Goal: Transaction & Acquisition: Subscribe to service/newsletter

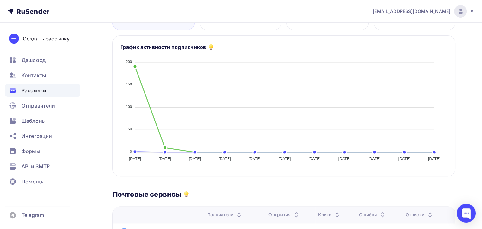
scroll to position [127, 0]
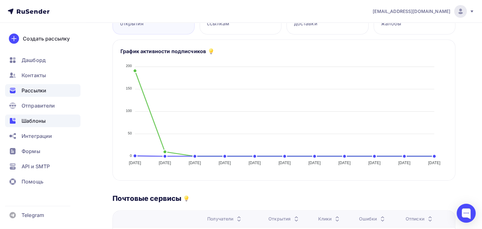
click at [52, 120] on div "Шаблоны" at bounding box center [42, 121] width 75 height 13
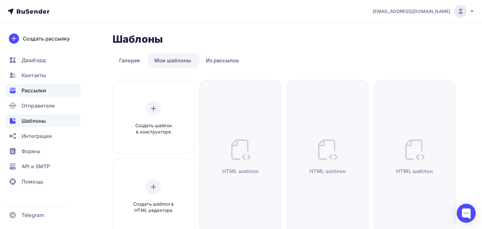
click at [35, 90] on span "Рассылки" at bounding box center [34, 91] width 25 height 8
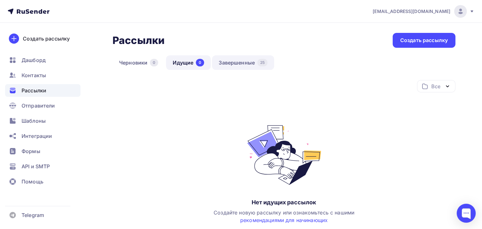
click at [244, 58] on link "Завершенные 25" at bounding box center [243, 62] width 62 height 15
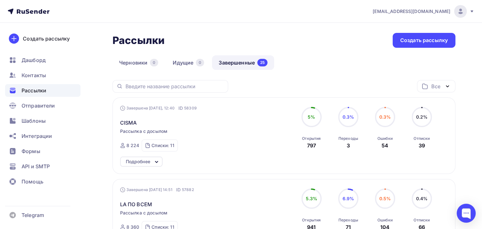
scroll to position [32, 0]
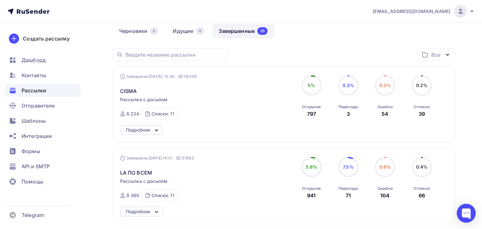
click at [142, 95] on div "Завершена Вчера, 12:40 ID 58309 CISMA Рассылка с досылом Завершена 05.09.2025, …" at bounding box center [192, 97] width 145 height 47
click at [127, 95] on div "Завершена Вчера, 12:40 ID 58309 CISMA Рассылка с досылом Завершена 05.09.2025, …" at bounding box center [192, 97] width 145 height 47
click at [127, 93] on span "CISMA" at bounding box center [128, 91] width 17 height 8
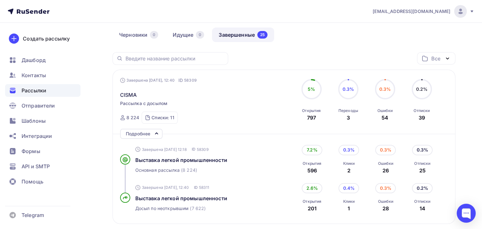
scroll to position [42, 0]
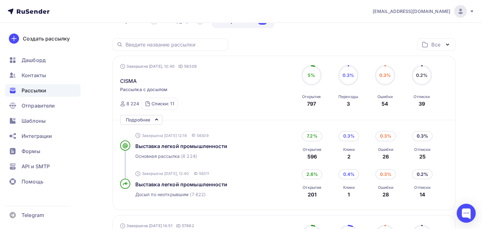
click at [137, 118] on div "Подробнее" at bounding box center [138, 120] width 24 height 8
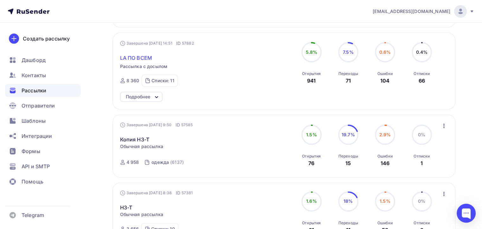
scroll to position [137, 0]
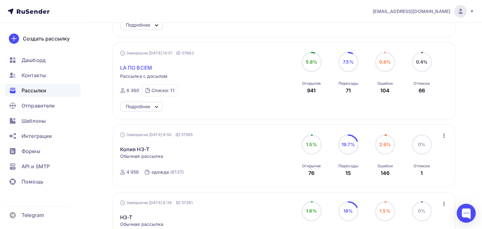
click at [128, 67] on span "LA ПО ВСЕМ" at bounding box center [136, 68] width 32 height 8
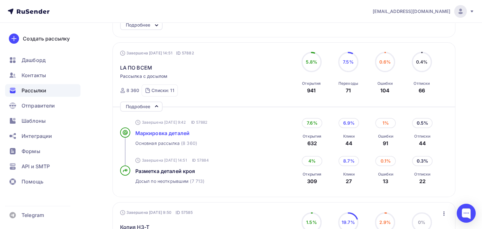
click at [184, 133] on span "Маркировка деталей" at bounding box center [162, 133] width 55 height 6
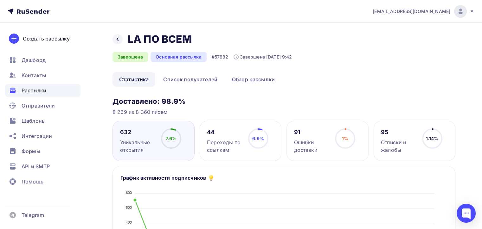
click at [0, 0] on icon at bounding box center [0, 0] width 0 height 0
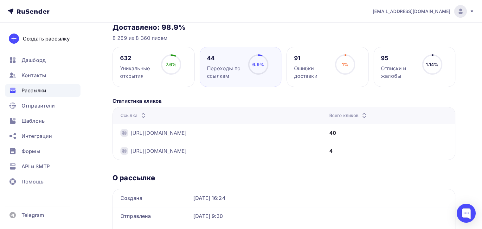
scroll to position [63, 0]
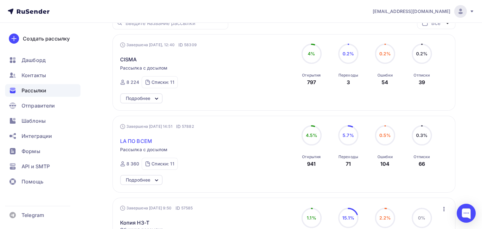
click at [142, 142] on span "LA ПО ВСЕМ" at bounding box center [136, 142] width 32 height 8
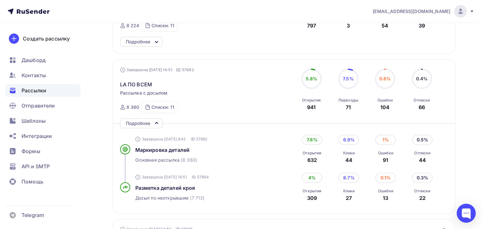
scroll to position [190, 0]
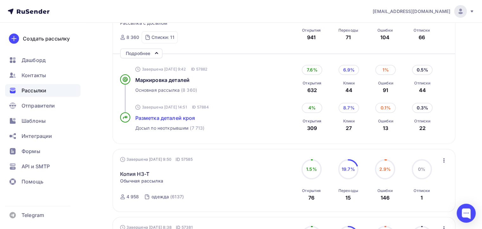
click at [169, 119] on span "Разметка деталей кроя" at bounding box center [165, 118] width 60 height 6
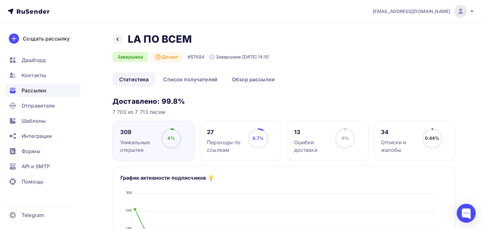
click at [273, 127] on div "27 Переходы по ссылкам 8.7% 8.7%" at bounding box center [241, 141] width 82 height 40
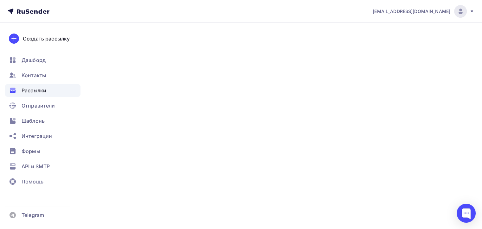
scroll to position [55, 0]
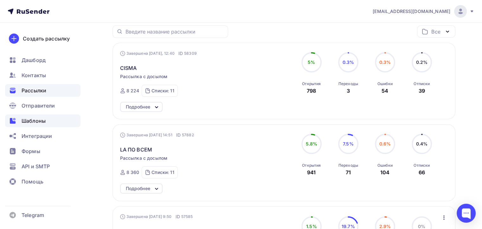
click at [33, 120] on span "Шаблоны" at bounding box center [34, 121] width 24 height 8
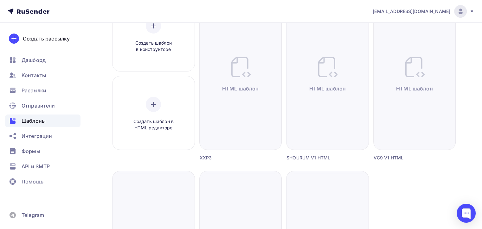
scroll to position [63, 0]
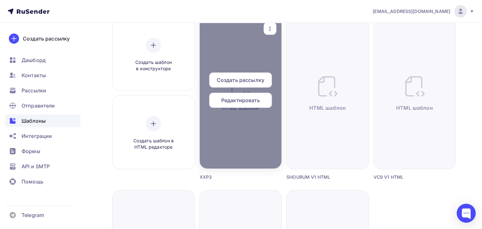
click at [236, 79] on span "Создать рассылку" at bounding box center [241, 80] width 48 height 8
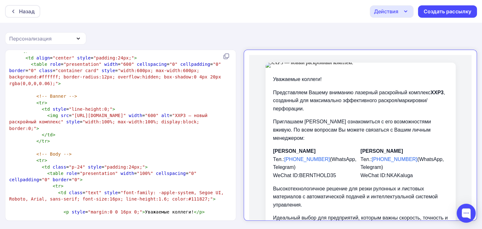
scroll to position [254, 0]
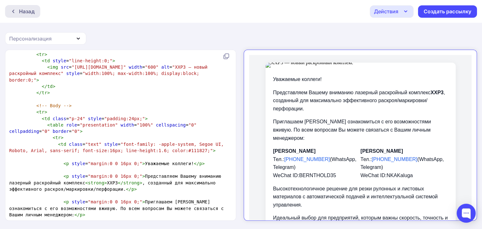
click at [19, 12] on div "Назад" at bounding box center [27, 12] width 16 height 8
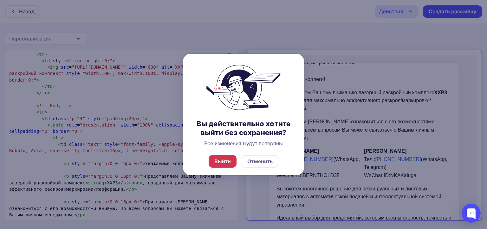
click at [226, 160] on div "Выйти" at bounding box center [222, 162] width 17 height 8
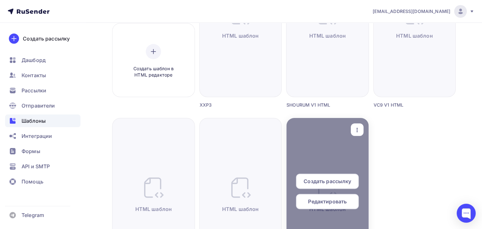
scroll to position [95, 0]
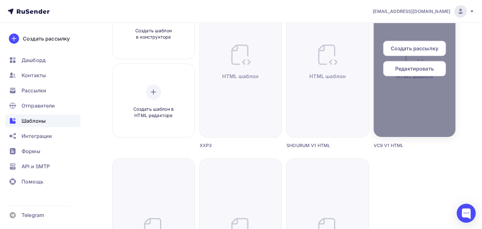
click at [398, 45] on span "Создать рассылку" at bounding box center [415, 49] width 48 height 8
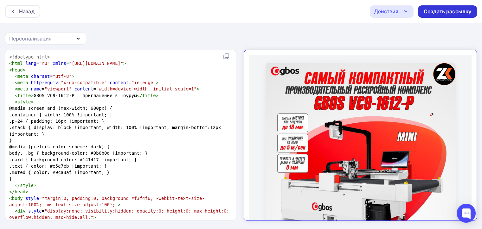
click at [436, 7] on div "Создать рассылку" at bounding box center [447, 11] width 59 height 12
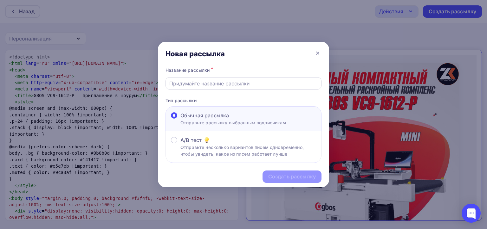
click at [253, 88] on div at bounding box center [243, 83] width 156 height 12
click at [253, 85] on input "text" at bounding box center [243, 84] width 149 height 8
type input "VC9-1612-P"
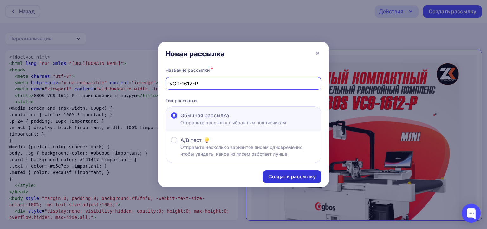
click at [295, 173] on div "Создать рассылку" at bounding box center [292, 176] width 48 height 7
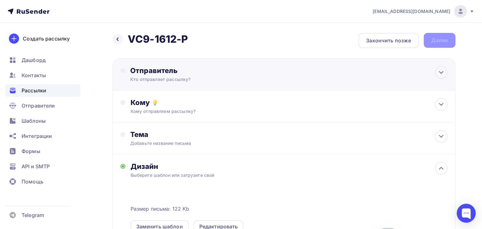
click at [199, 69] on div "Отправитель" at bounding box center [198, 70] width 137 height 9
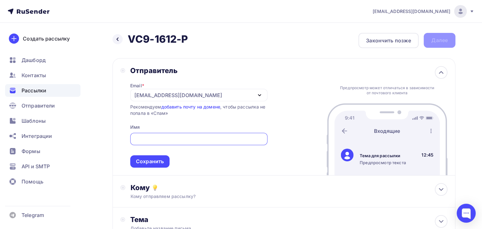
drag, startPoint x: 150, startPoint y: 101, endPoint x: 147, endPoint y: 92, distance: 10.1
click at [147, 92] on div "Email * naduvaev1@gmail.com 100@zipkittech.ru naduvaev1@gmail.com Добавить отпр…" at bounding box center [198, 121] width 137 height 93
click at [147, 92] on div "[EMAIL_ADDRESS][DOMAIN_NAME]" at bounding box center [178, 96] width 88 height 8
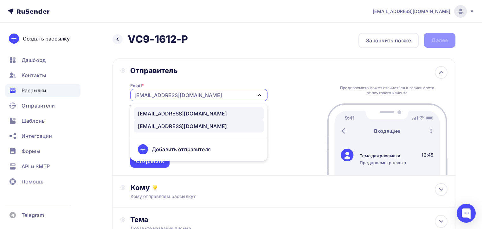
click at [166, 115] on div "100@zipkittech.ru" at bounding box center [182, 114] width 89 height 8
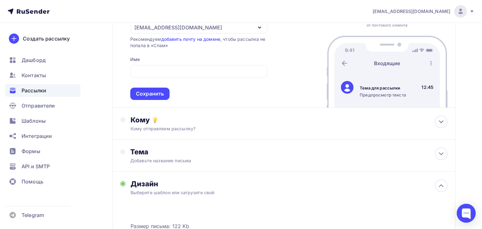
scroll to position [32, 0]
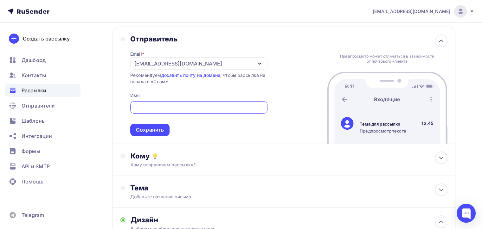
click at [158, 109] on input "text" at bounding box center [199, 108] width 130 height 8
type input "я"
type input "z"
type input "Zipkittech"
click at [142, 126] on div "Сохранить" at bounding box center [150, 129] width 28 height 7
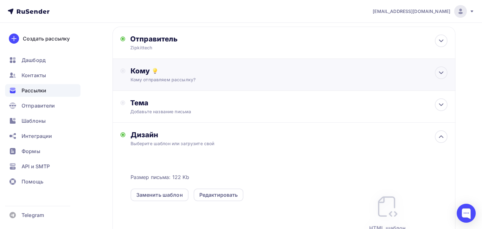
click at [165, 65] on div "Кому Кому отправляем рассылку? Списки получателей Выберите список Все списки id…" at bounding box center [283, 75] width 343 height 32
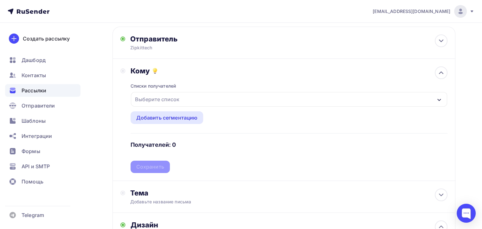
click at [151, 95] on div "Выберите список" at bounding box center [156, 99] width 49 height 11
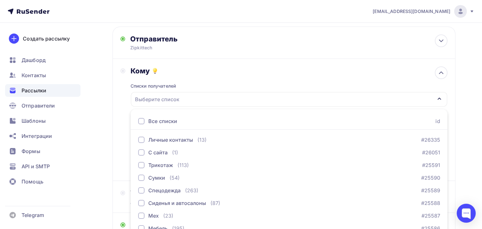
scroll to position [75, 0]
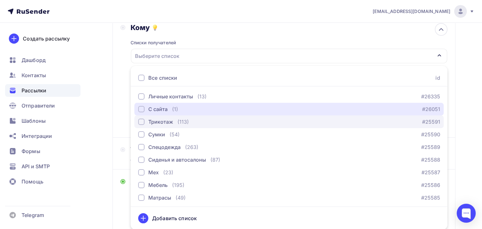
drag, startPoint x: 143, startPoint y: 110, endPoint x: 140, endPoint y: 119, distance: 9.5
click at [140, 119] on div "Личные контакты (13) #26335 С сайта (1) #26051 Трикотаж (113) #25591 Сумки (54)…" at bounding box center [289, 146] width 317 height 113
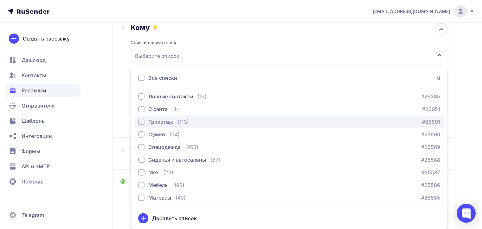
click at [140, 121] on div "button" at bounding box center [141, 122] width 6 height 6
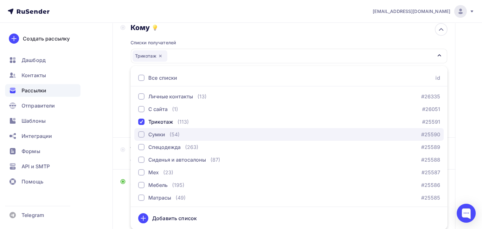
click at [140, 138] on button "Сумки (54) #25590" at bounding box center [288, 134] width 309 height 13
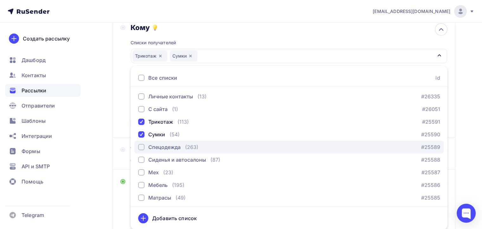
click at [138, 144] on div "button" at bounding box center [141, 147] width 6 height 6
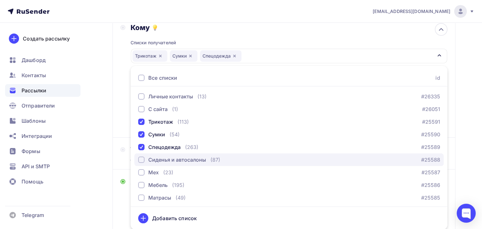
click at [142, 155] on button "Сиденья и автосалоны (87) #25588" at bounding box center [288, 160] width 309 height 13
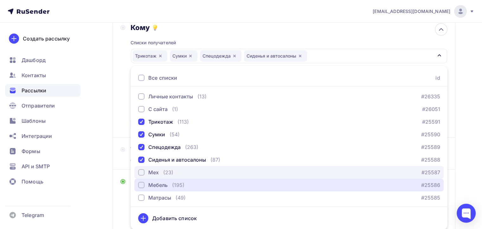
drag, startPoint x: 142, startPoint y: 179, endPoint x: 142, endPoint y: 175, distance: 4.1
click at [142, 179] on button "Мебель (195) #25586" at bounding box center [288, 185] width 309 height 13
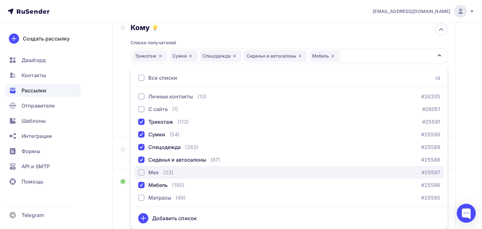
click at [140, 169] on div "Мех" at bounding box center [148, 173] width 21 height 8
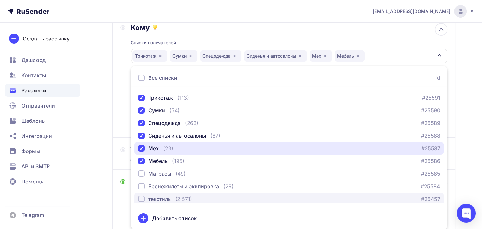
scroll to position [63, 0]
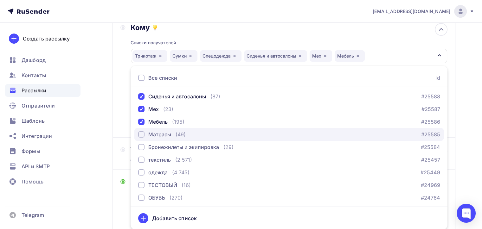
click at [137, 137] on button "Матрасы (49) #25585" at bounding box center [288, 134] width 309 height 13
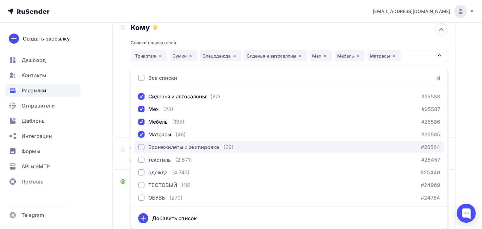
click at [141, 144] on div "button" at bounding box center [141, 147] width 6 height 6
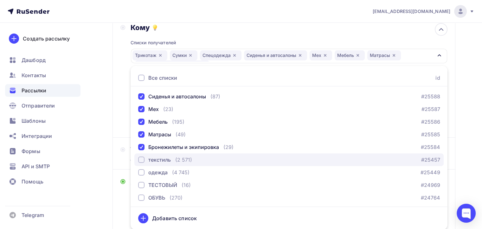
click at [143, 157] on div "button" at bounding box center [141, 160] width 6 height 6
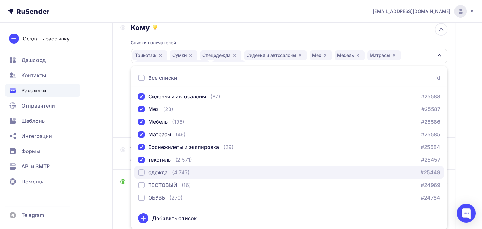
click at [142, 174] on div "button" at bounding box center [141, 173] width 6 height 6
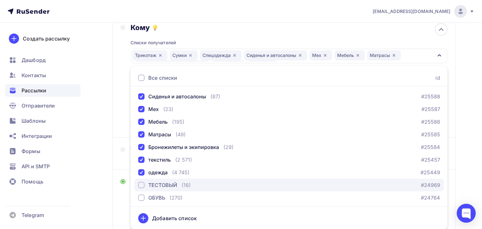
click at [142, 184] on div "button" at bounding box center [141, 185] width 6 height 6
click at [140, 182] on div "button" at bounding box center [141, 185] width 6 height 6
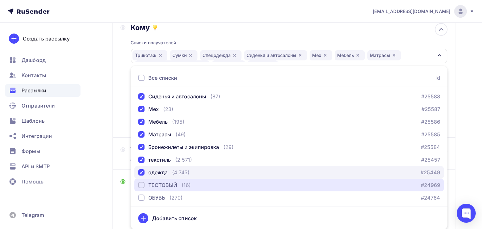
scroll to position [65, 0]
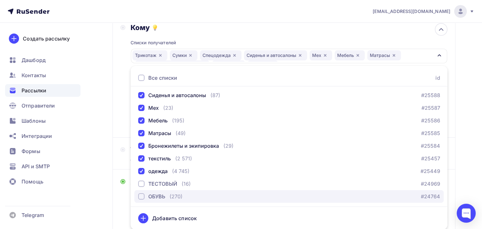
click at [140, 197] on div "button" at bounding box center [141, 197] width 6 height 6
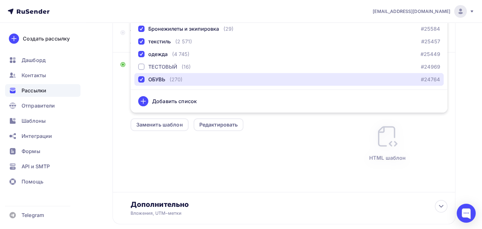
scroll to position [101, 0]
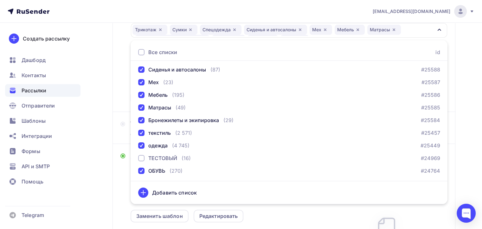
click at [463, 105] on div "Назад VC9-1612-P VC9-1612-P Закончить позже Далее Отправитель Zipkittech Email …" at bounding box center [241, 139] width 482 height 435
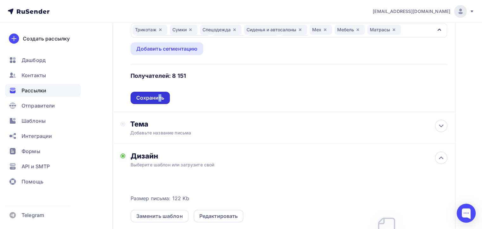
click at [160, 95] on div "Сохранить" at bounding box center [150, 98] width 39 height 12
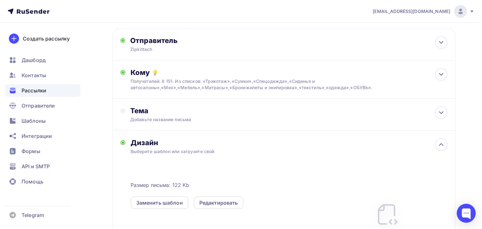
scroll to position [17, 0]
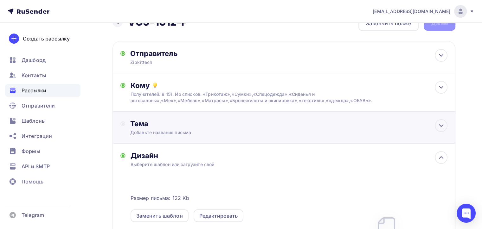
click at [198, 130] on div "Добавьте название письма" at bounding box center [186, 133] width 113 height 6
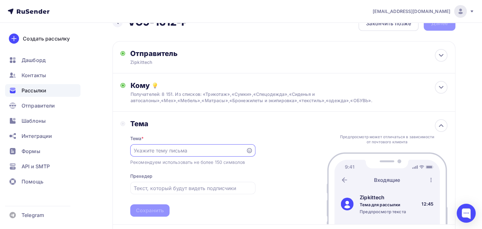
scroll to position [0, 0]
paste input "Самый маленький раскройный комплекс"
type input "Самый маленький раскройный комплекс"
click at [184, 185] on input "text" at bounding box center [193, 189] width 118 height 8
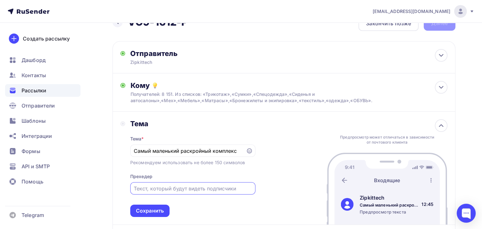
paste input "Конвейерный тип,проекция,автораскладка маленький да удаленький!"
type input "Конвейерный тип,проекция,автораскладка маленький да удаленький!"
type input "P"
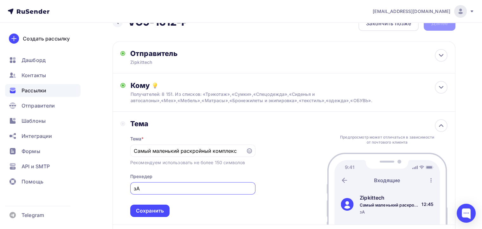
type input "з"
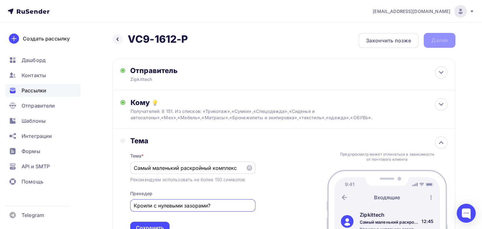
type input "Кроили с нулевыми зазорами?"
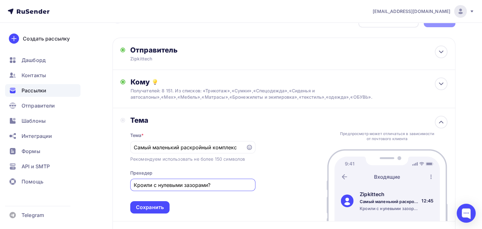
scroll to position [32, 0]
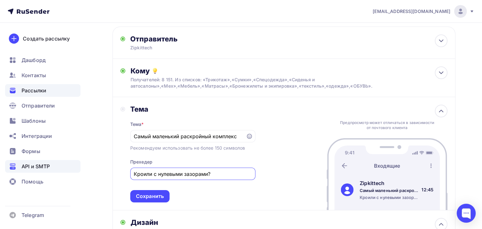
drag, startPoint x: 221, startPoint y: 175, endPoint x: 16, endPoint y: 162, distance: 204.9
click at [16, 162] on div "naduvaev1@gmail.com Аккаунт Тарифы Выйти Создать рассылку Дашборд Контакты Расс…" at bounding box center [241, 195] width 482 height 455
click at [181, 133] on input "Самый маленький раскройный комплекс" at bounding box center [188, 137] width 108 height 8
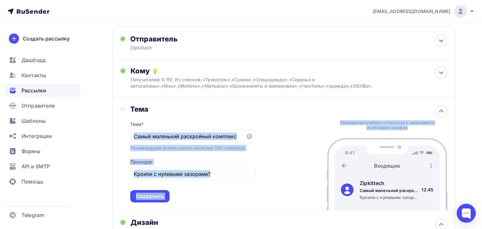
drag, startPoint x: 133, startPoint y: 134, endPoint x: 374, endPoint y: 134, distance: 240.8
click at [374, 134] on div "Тема Тема * Самый маленький раскройный комплекс Рекомендуем использовать не бол…" at bounding box center [283, 153] width 343 height 113
drag, startPoint x: 174, startPoint y: 141, endPoint x: 180, endPoint y: 138, distance: 7.1
click at [174, 141] on div "Самый маленький раскройный комплекс" at bounding box center [192, 136] width 125 height 12
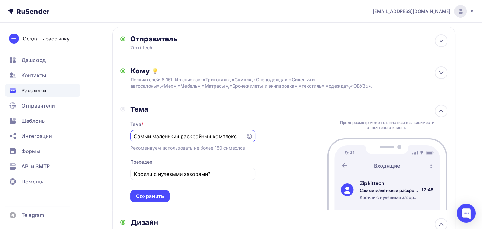
drag, startPoint x: 241, startPoint y: 135, endPoint x: 81, endPoint y: 132, distance: 160.1
click at [81, 132] on div "naduvaev1@gmail.com Аккаунт Тарифы Выйти Создать рассылку Дашборд Контакты Расс…" at bounding box center [241, 195] width 482 height 455
paste input "отите кроить с нулевыми зазорами?"
type input "Хотите кроить с нулевыми зазорами?"
drag, startPoint x: 238, startPoint y: 175, endPoint x: 112, endPoint y: 174, distance: 125.8
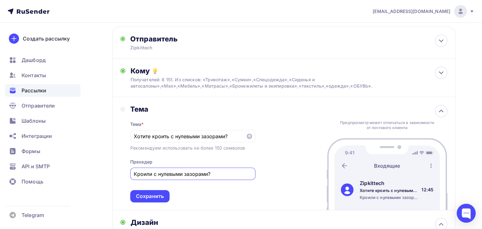
click at [112, 174] on div "Тема Тема * Хотите кроить с нулевыми зазорами? Рекомендуем использовать не боле…" at bounding box center [283, 153] width 343 height 113
paste input "амый маленьки раскройный комплекс"
click at [217, 187] on div "Тема * Хотите кроить с нулевыми зазорами? Рекомендуем использовать не более 150…" at bounding box center [192, 158] width 125 height 89
click at [176, 173] on input "Самый маленьки раскройный комплекс" at bounding box center [193, 174] width 118 height 8
type input "Самый маленький раскройный комплекс"
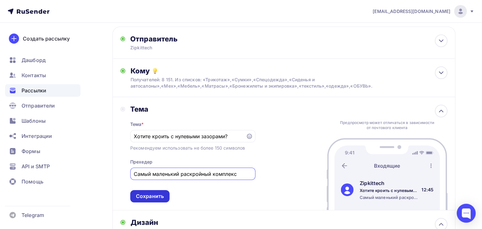
click at [154, 198] on div "Сохранить" at bounding box center [150, 196] width 28 height 7
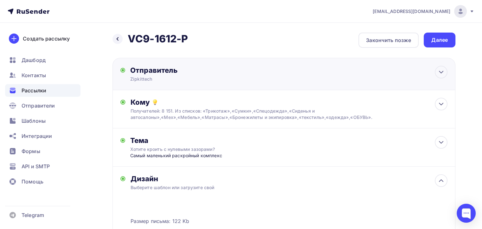
scroll to position [0, 0]
click at [435, 44] on div "Далее" at bounding box center [440, 40] width 32 height 15
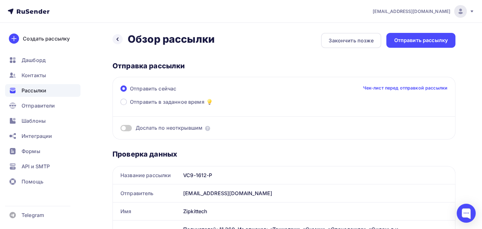
scroll to position [32, 0]
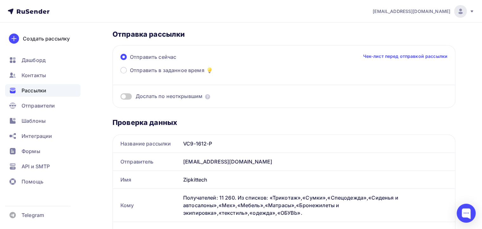
click at [121, 93] on label at bounding box center [125, 96] width 11 height 6
click at [120, 98] on input "checkbox" at bounding box center [120, 98] width 0 height 0
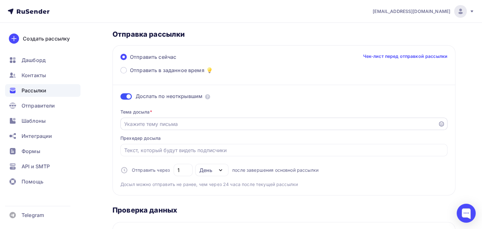
click at [177, 123] on input "Отправить в заданное время" at bounding box center [279, 124] width 310 height 8
type input "Хотите кроить с нулевыми зазорами?"
click at [167, 148] on input "Отправить в заданное время" at bounding box center [284, 151] width 320 height 8
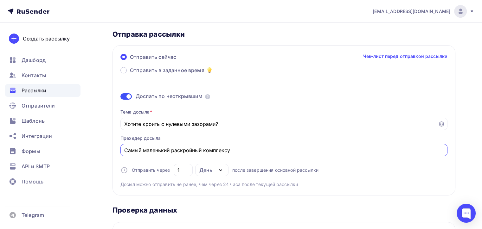
click at [218, 169] on icon "button" at bounding box center [221, 171] width 8 height 8
click at [236, 147] on input "Самый маленький раскройный комплексу" at bounding box center [284, 151] width 320 height 8
click at [227, 165] on div "День" at bounding box center [211, 170] width 33 height 12
type input "Самый маленький раскройный комплекс"
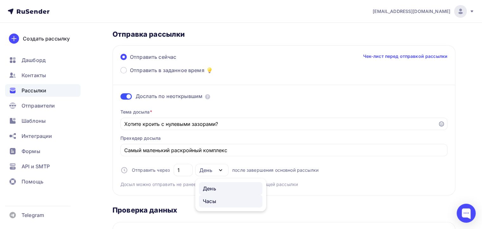
click at [214, 203] on div "Часы" at bounding box center [209, 202] width 13 height 8
click at [183, 168] on input "24" at bounding box center [183, 171] width 12 height 8
type input "2"
type input "5"
click at [332, 127] on input "Хотите кроить с нулевыми зазорами?" at bounding box center [279, 124] width 310 height 8
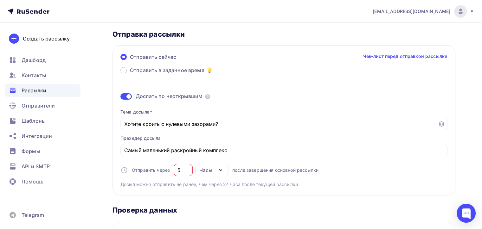
click at [325, 93] on div "Дослать по неоткрывшим" at bounding box center [283, 96] width 327 height 7
click at [180, 67] on span "Отправить в заданное время" at bounding box center [167, 71] width 74 height 8
click at [130, 74] on input "Отправить в заданное время" at bounding box center [130, 74] width 0 height 0
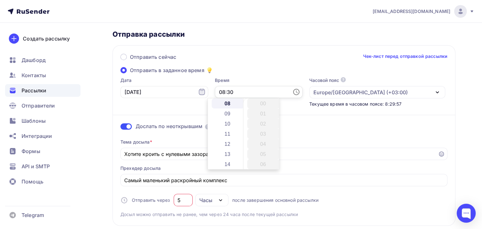
scroll to position [304, 0]
drag, startPoint x: 229, startPoint y: 91, endPoint x: 222, endPoint y: 92, distance: 7.3
click at [222, 92] on input "08:30" at bounding box center [259, 92] width 88 height 12
click at [228, 112] on li "09" at bounding box center [228, 114] width 33 height 10
type input "09:30"
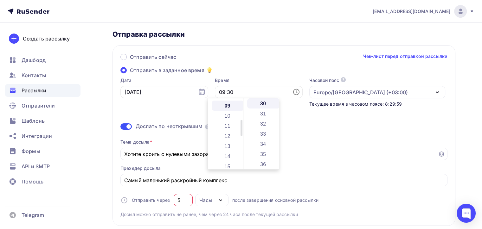
scroll to position [91, 0]
click at [225, 67] on div "Отправить сейчас Чек-лист перед отправкой рассылки Отправить в заданное время Д…" at bounding box center [283, 135] width 343 height 181
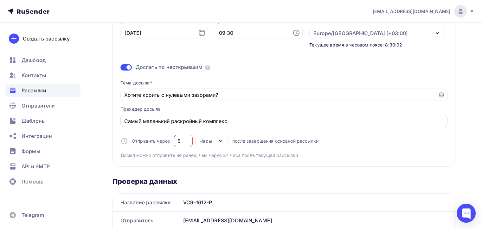
scroll to position [95, 0]
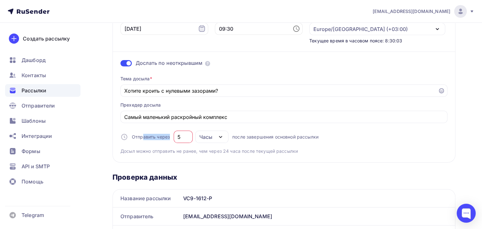
drag, startPoint x: 189, startPoint y: 138, endPoint x: 142, endPoint y: 138, distance: 46.9
click at [142, 138] on div "Отправить через 5 Часы День Часы после завершения основной рассылки" at bounding box center [219, 137] width 198 height 12
click at [186, 139] on input "5" at bounding box center [183, 137] width 12 height 8
drag, startPoint x: 186, startPoint y: 137, endPoint x: 164, endPoint y: 136, distance: 21.9
click at [165, 136] on div "Отправить через 5 Часы День Часы после завершения основной рассылки" at bounding box center [219, 137] width 198 height 12
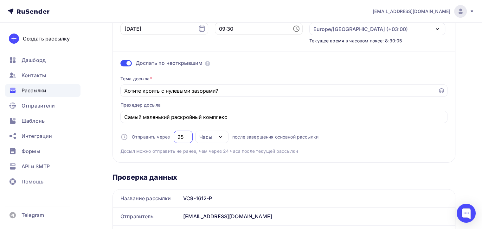
type input "25"
click at [363, 158] on div "Отправить сейчас Чек-лист перед отправкой рассылки Отправить в заданное время Д…" at bounding box center [283, 72] width 343 height 181
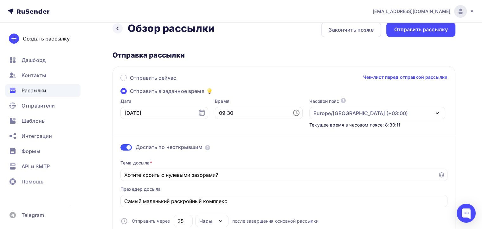
scroll to position [0, 0]
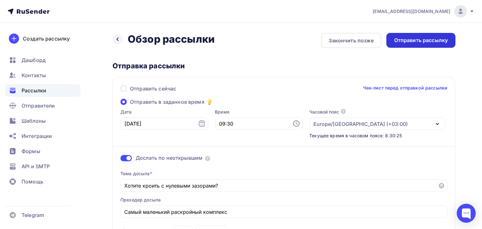
click at [394, 38] on div "Отправить рассылку" at bounding box center [421, 40] width 54 height 7
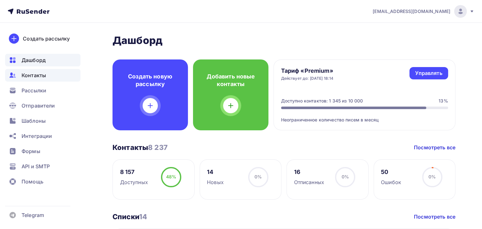
click at [38, 79] on span "Контакты" at bounding box center [34, 76] width 24 height 8
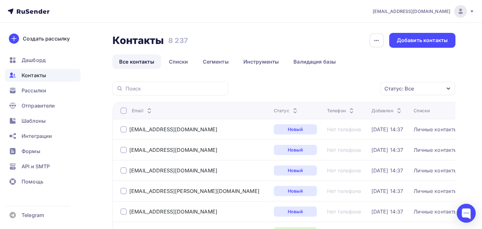
click at [426, 89] on div "Статус: Все" at bounding box center [417, 88] width 75 height 13
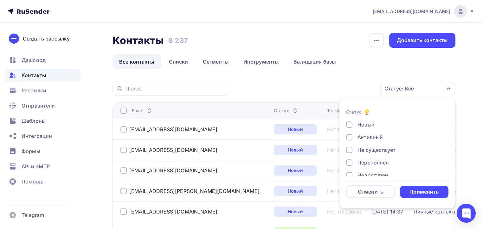
click at [356, 152] on div "Не существует" at bounding box center [393, 150] width 95 height 8
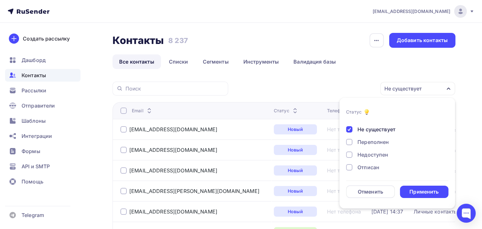
scroll to position [32, 0]
click at [352, 147] on div "Недоступен" at bounding box center [393, 144] width 95 height 8
click at [351, 157] on div at bounding box center [349, 156] width 6 height 6
click at [346, 175] on div "Новый Активный Не существует Переполнен Недоступен Отписан Отписан вручную [GEO…" at bounding box center [397, 137] width 102 height 96
click at [346, 170] on div at bounding box center [349, 169] width 6 height 6
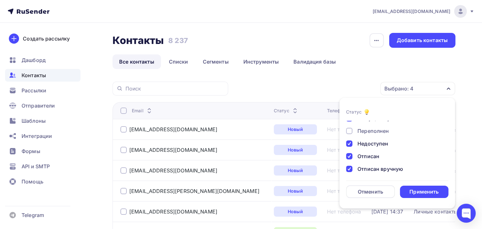
click at [429, 199] on li "Статус Новый Активный Не существует Переполнен Недоступен Отписан Отписан вручн…" at bounding box center [397, 153] width 116 height 103
click at [428, 193] on div "Применить" at bounding box center [423, 192] width 29 height 7
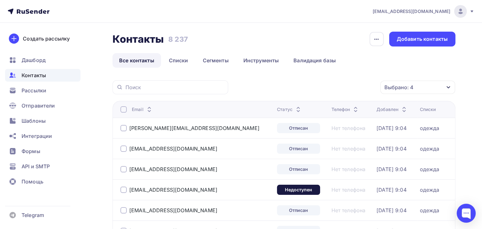
scroll to position [0, 0]
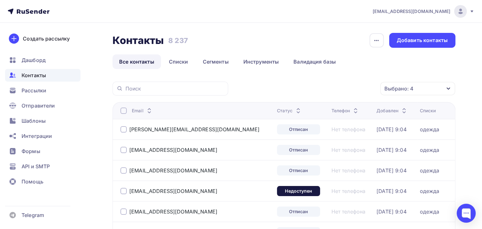
click at [116, 112] on th "Email" at bounding box center [193, 110] width 162 height 17
click at [123, 110] on div at bounding box center [123, 111] width 6 height 6
click at [352, 86] on div "Действие" at bounding box center [333, 89] width 84 height 12
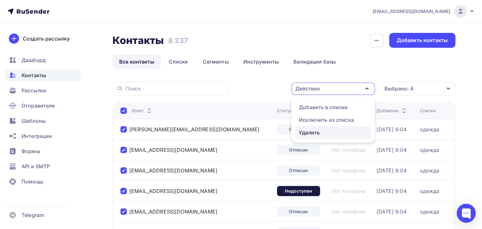
click at [330, 126] on link "Удалить" at bounding box center [333, 132] width 76 height 13
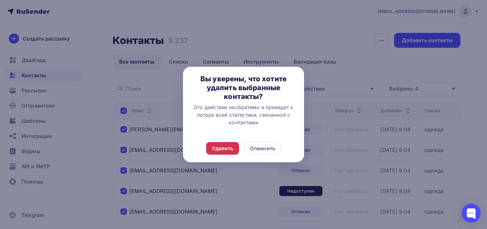
click at [228, 143] on div "Удалить" at bounding box center [222, 148] width 33 height 13
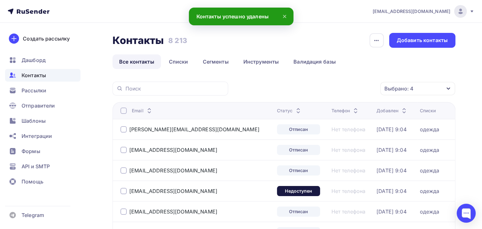
click at [127, 110] on div "Email" at bounding box center [195, 111] width 151 height 6
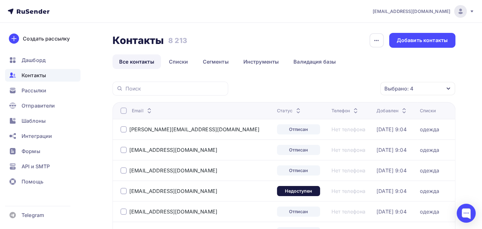
click at [125, 110] on div at bounding box center [123, 111] width 6 height 6
click at [120, 110] on div at bounding box center [123, 111] width 6 height 6
click at [332, 87] on div "Действие" at bounding box center [333, 89] width 84 height 12
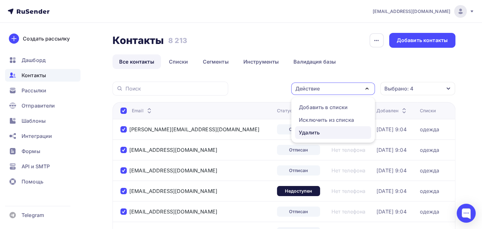
click at [317, 130] on div "Удалить" at bounding box center [309, 133] width 21 height 8
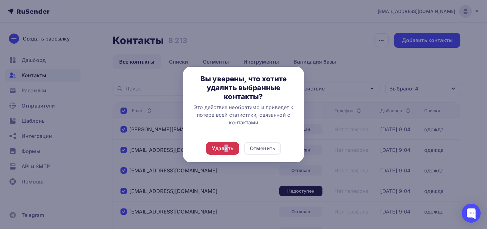
click at [226, 154] on div "Удалить" at bounding box center [222, 148] width 33 height 13
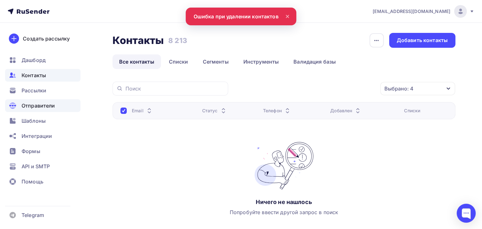
click at [39, 107] on span "Отправители" at bounding box center [39, 106] width 34 height 8
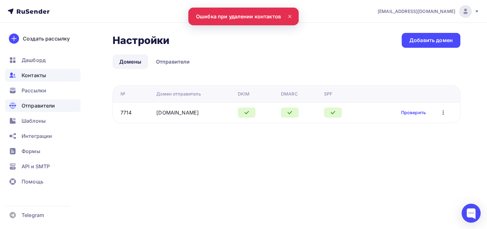
click at [40, 80] on div "Контакты" at bounding box center [42, 75] width 75 height 13
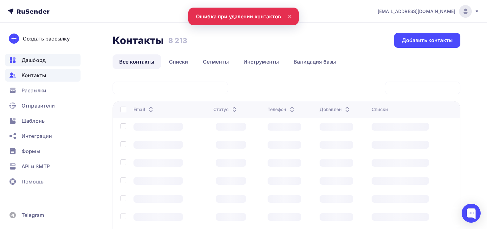
click at [42, 65] on div "Дашборд" at bounding box center [42, 60] width 75 height 13
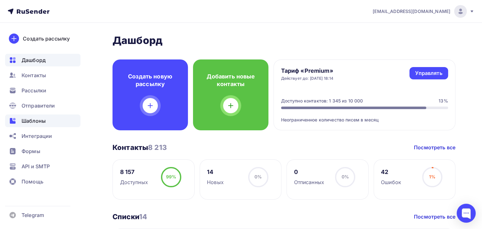
click at [52, 118] on div "Шаблоны" at bounding box center [42, 121] width 75 height 13
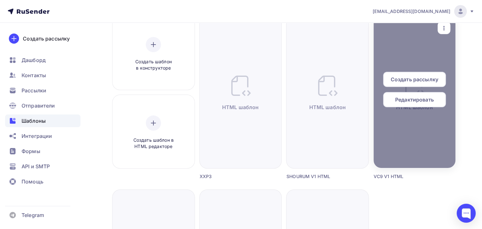
scroll to position [63, 0]
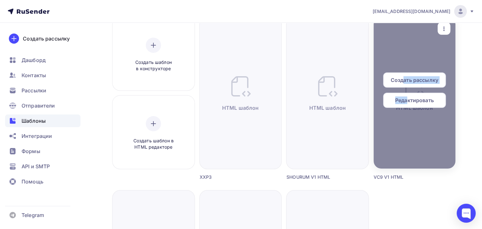
drag, startPoint x: 404, startPoint y: 80, endPoint x: 407, endPoint y: 105, distance: 24.5
click at [407, 105] on div "Создать рассылку Редактировать" at bounding box center [415, 93] width 82 height 41
click at [407, 104] on span "Редактировать" at bounding box center [414, 101] width 39 height 8
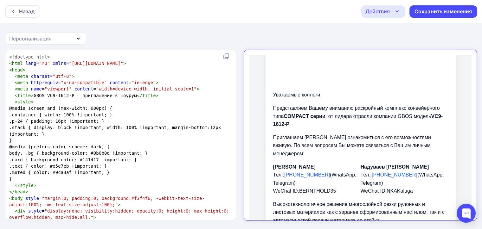
scroll to position [317, 0]
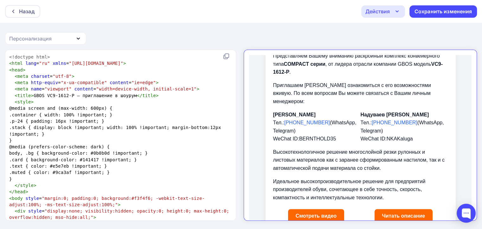
click at [317, 204] on link "Смотреть видео" at bounding box center [310, 211] width 56 height 14
click at [405, 204] on link "Читать описание" at bounding box center [398, 211] width 58 height 14
